Goal: Answer question/provide support

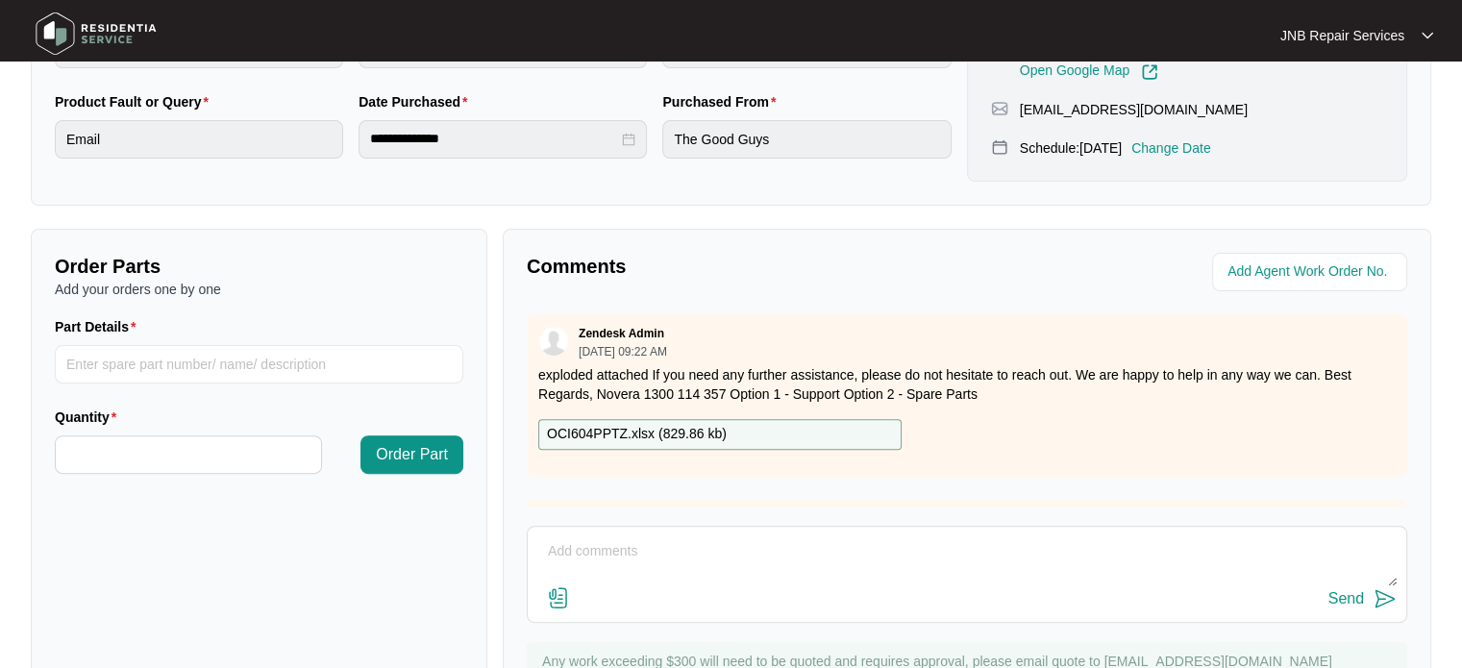
scroll to position [604, 0]
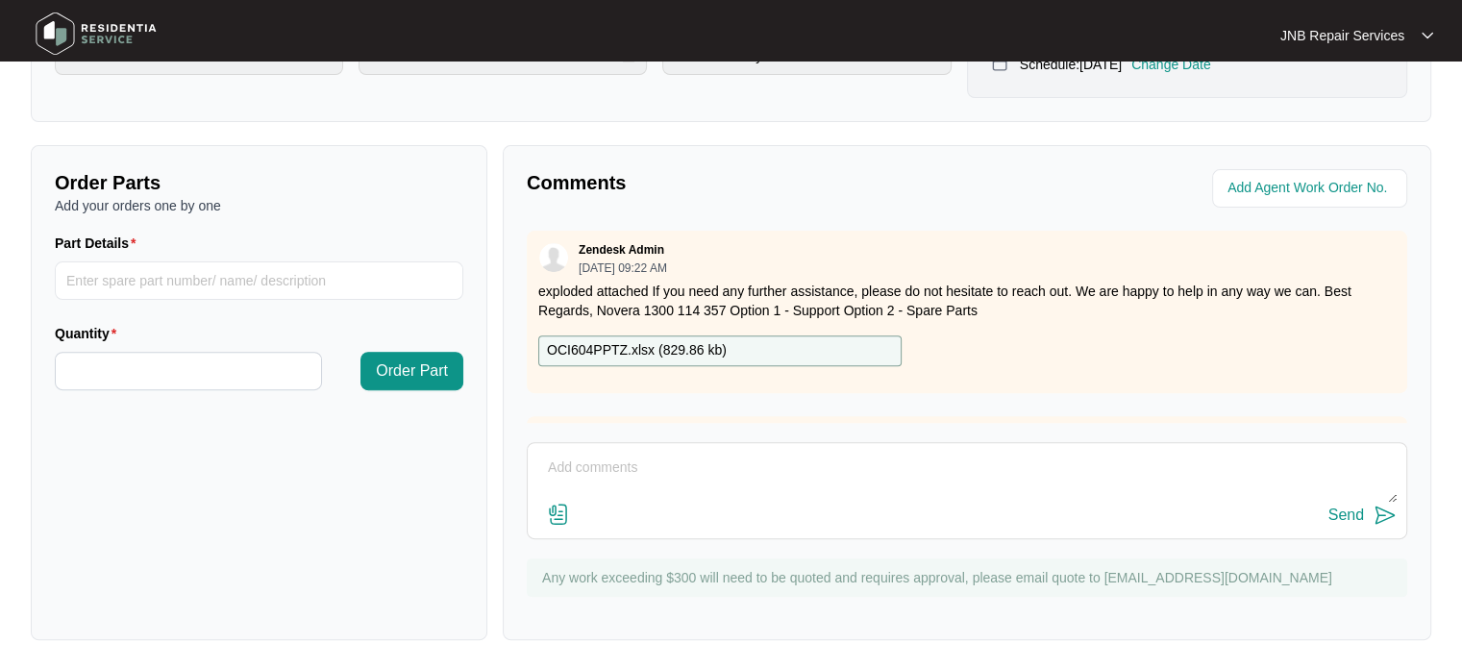
click at [799, 485] on textarea at bounding box center [966, 478] width 859 height 50
click at [557, 514] on img at bounding box center [558, 514] width 23 height 23
click at [0, 0] on input "file" at bounding box center [0, 0] width 0 height 0
click at [576, 512] on div "Send" at bounding box center [966, 516] width 859 height 26
click at [558, 511] on img at bounding box center [558, 514] width 23 height 23
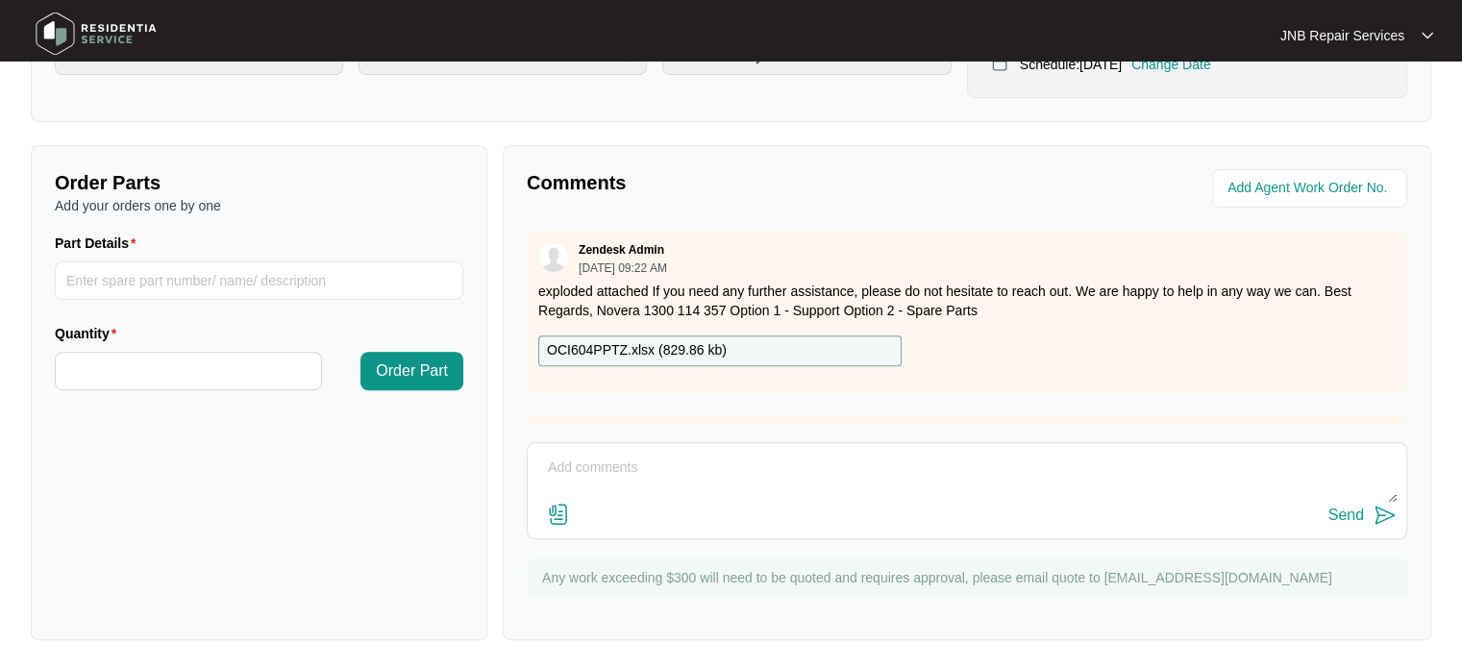
click at [0, 0] on input "file" at bounding box center [0, 0] width 0 height 0
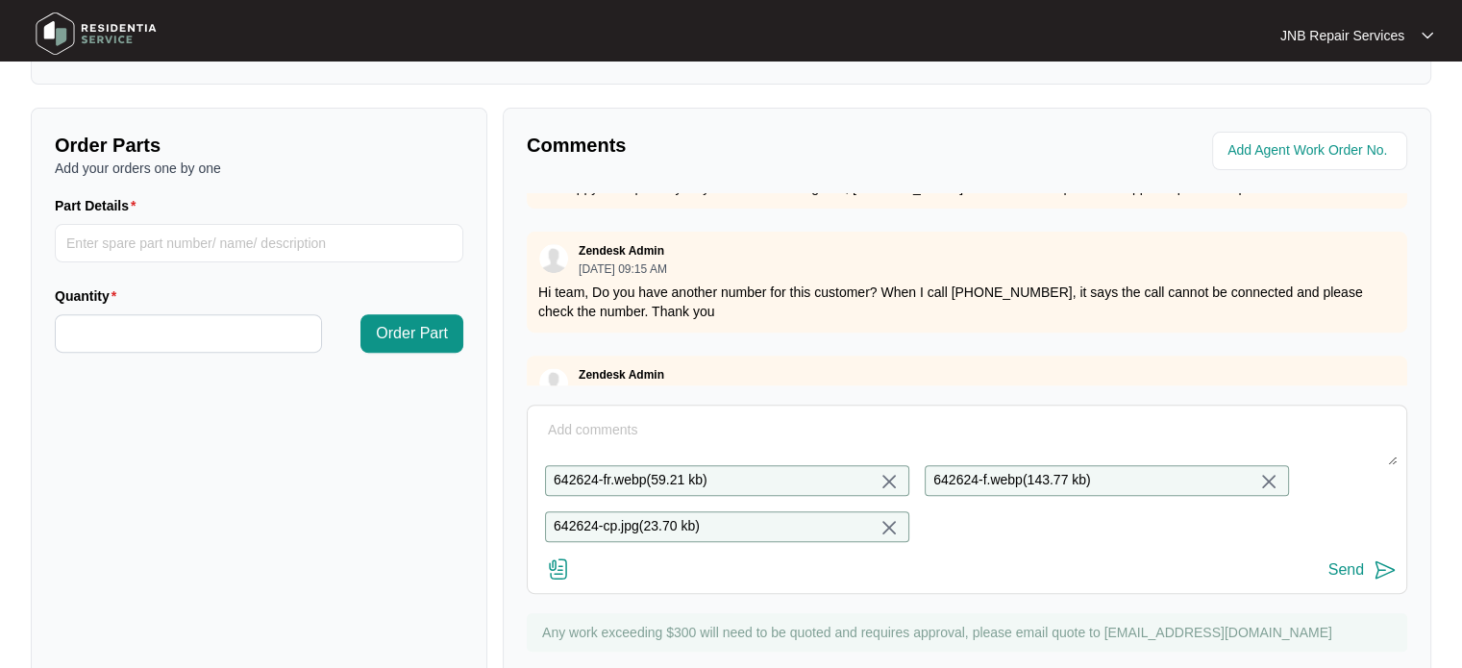
scroll to position [711, 0]
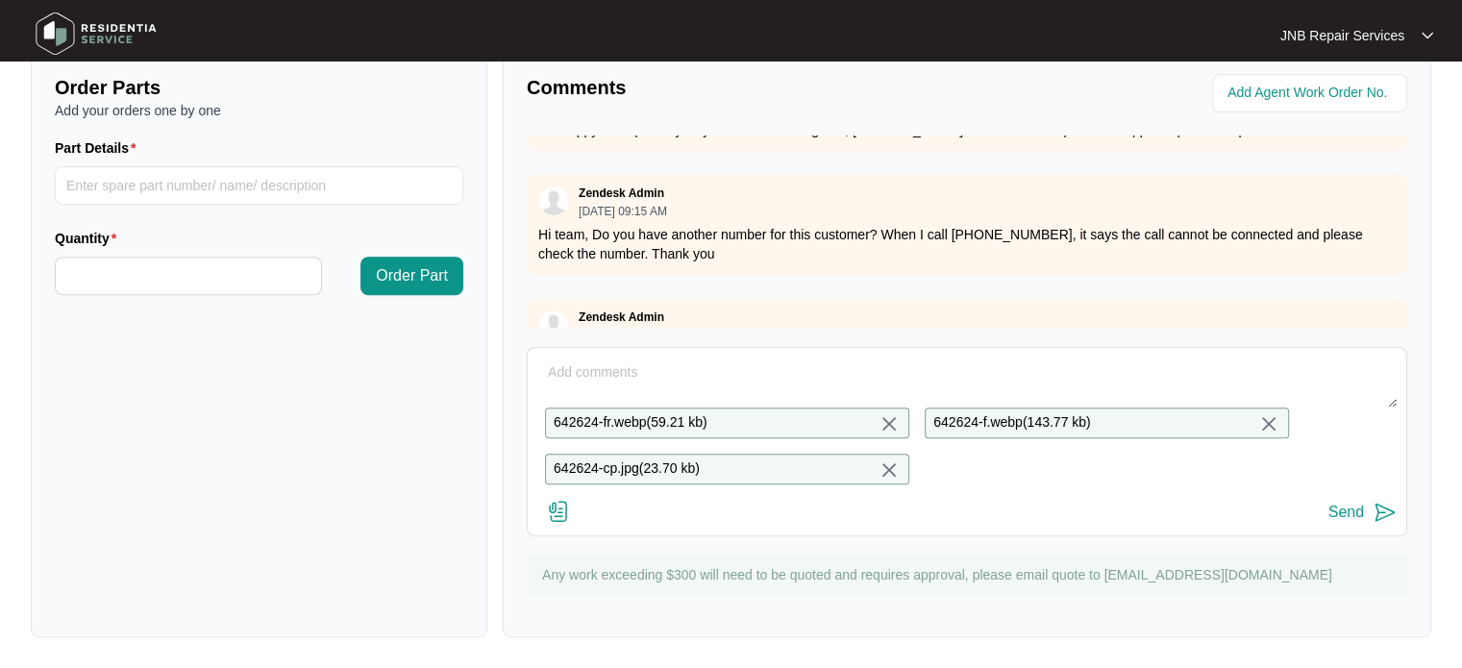
click at [743, 361] on textarea at bounding box center [966, 383] width 859 height 50
click at [650, 364] on textarea at bounding box center [966, 383] width 859 height 50
paste textarea "642624 24/09 [PERSON_NAME]. Complained induction cooktop is not working(no powe…"
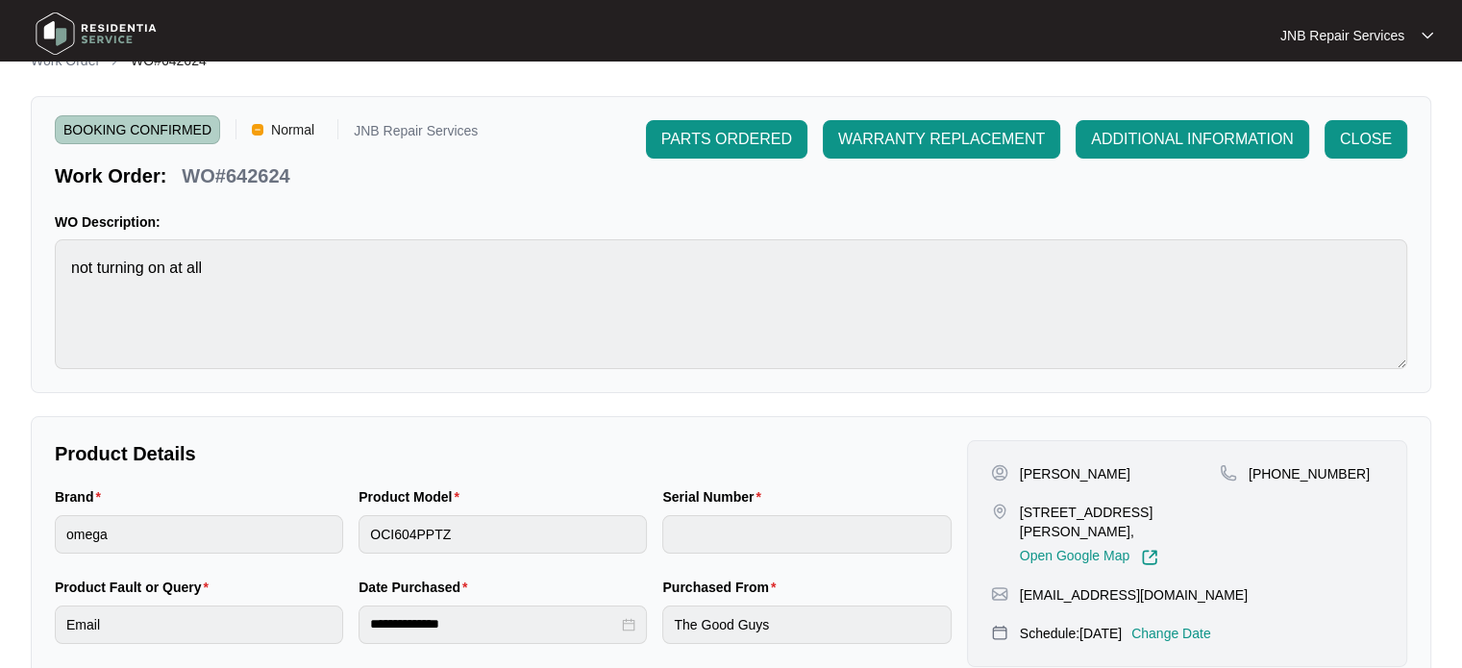
scroll to position [0, 0]
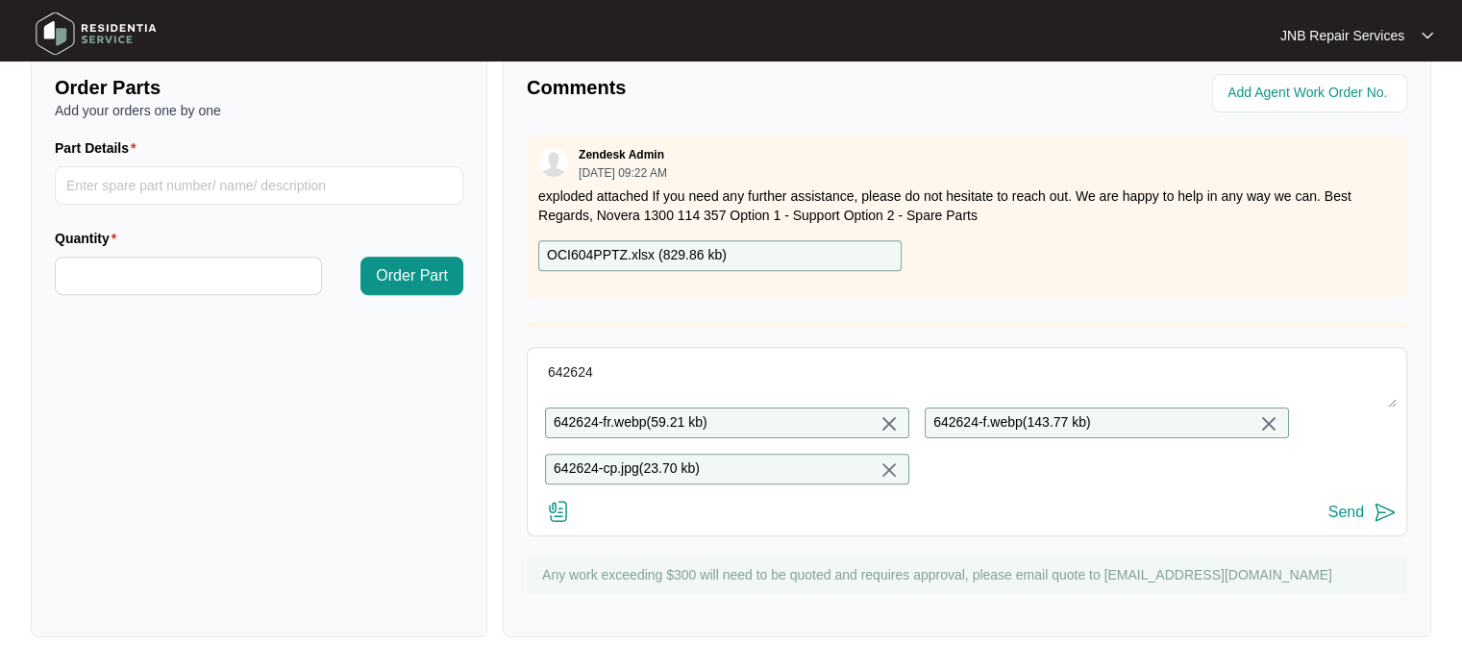
type textarea "642624 24/09 [PERSON_NAME]. Complained induction cooktop is not working(no powe…"
click at [1373, 517] on button "Send" at bounding box center [1362, 513] width 68 height 26
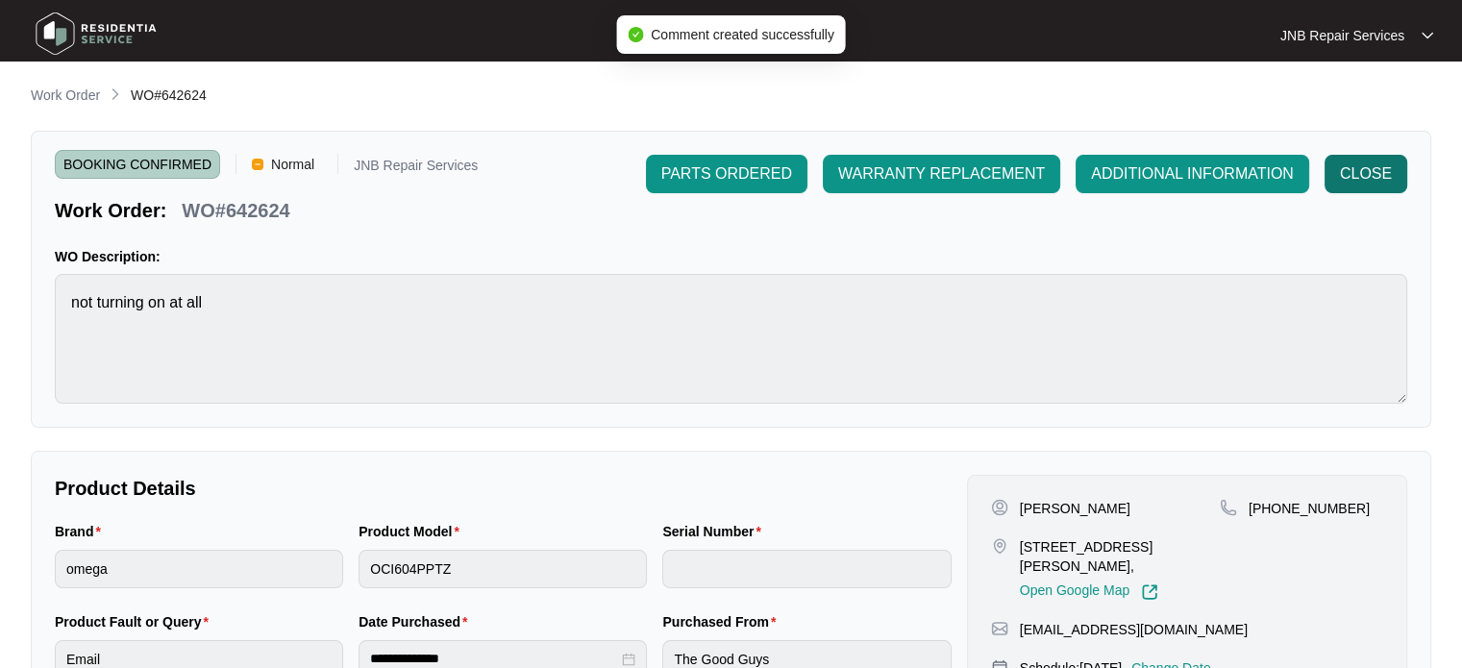
click at [1373, 180] on span "CLOSE" at bounding box center [1366, 173] width 52 height 23
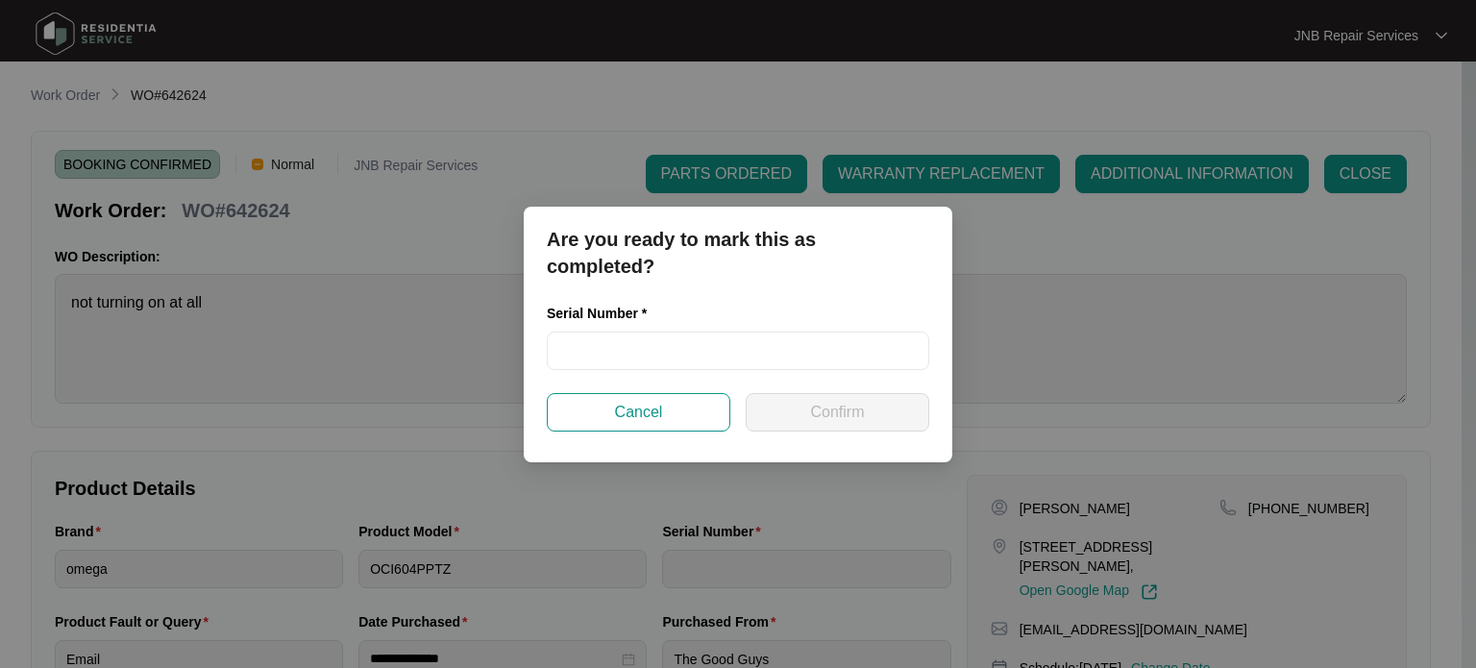
click at [700, 370] on div "Serial Number *" at bounding box center [738, 348] width 398 height 90
click at [708, 363] on input "text" at bounding box center [738, 351] width 383 height 38
paste input "451524200200226"
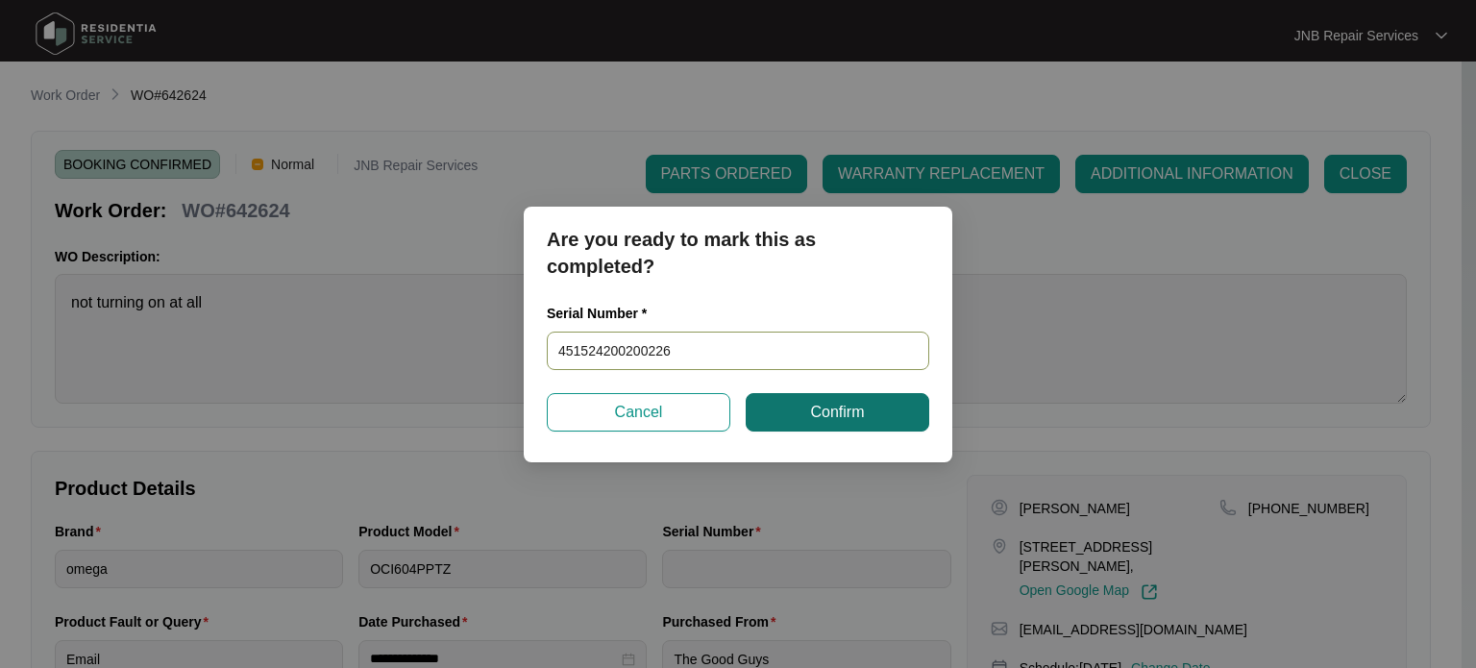
type input "451524200200226"
click at [845, 414] on span "Confirm" at bounding box center [837, 412] width 54 height 23
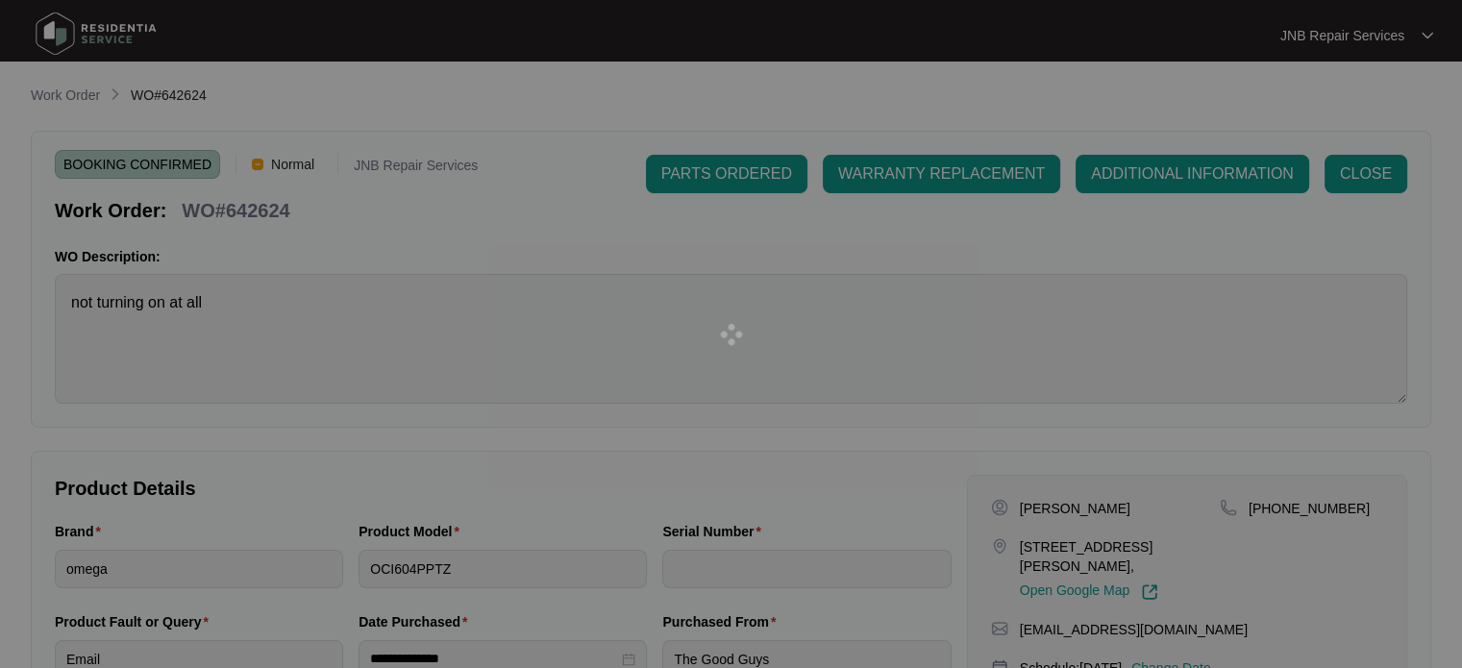
type input "451524200200226"
